Goal: Task Accomplishment & Management: Manage account settings

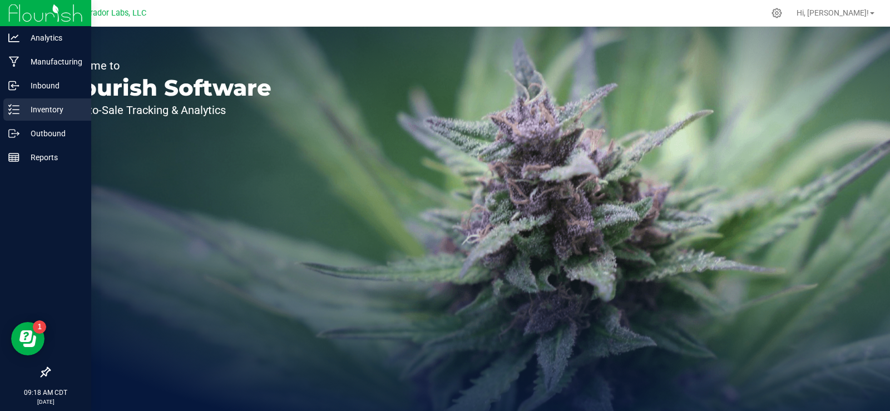
click at [32, 103] on p "Inventory" at bounding box center [52, 109] width 67 height 13
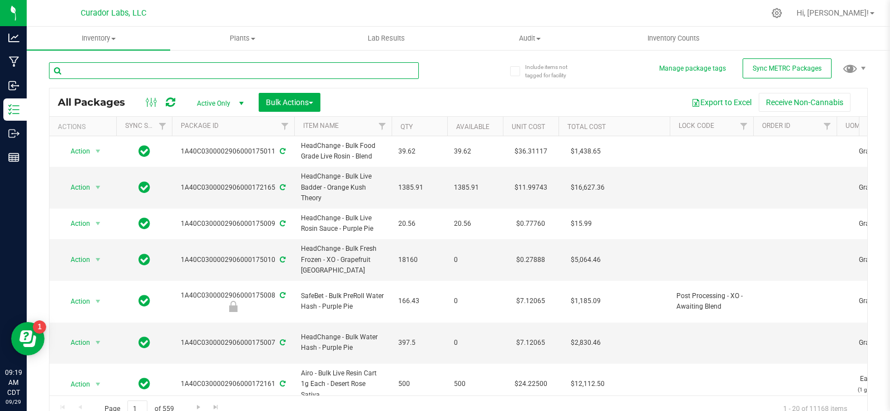
click at [134, 66] on input "text" at bounding box center [234, 70] width 370 height 17
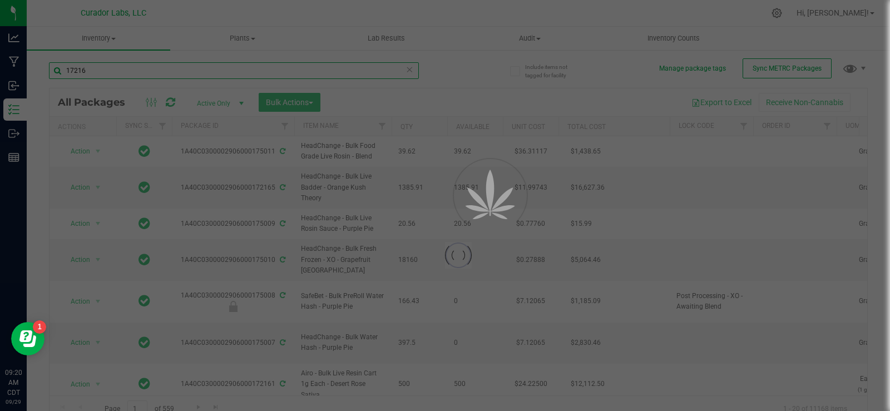
type input "172161"
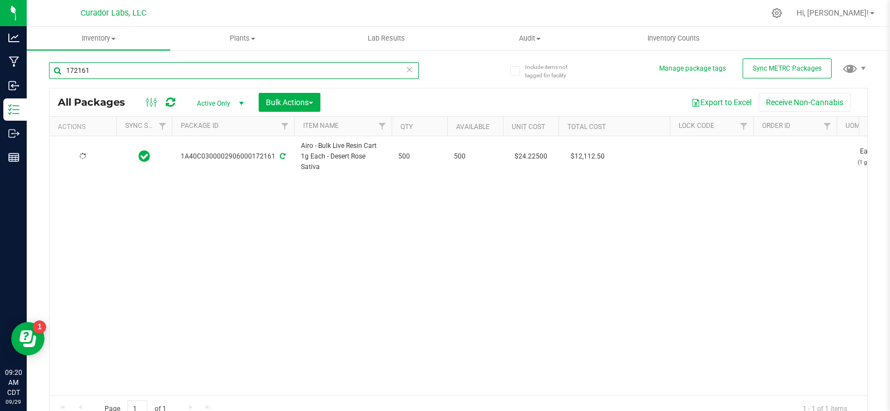
type input "[DATE]"
type input "172161"
